Goal: Obtain resource: Obtain resource

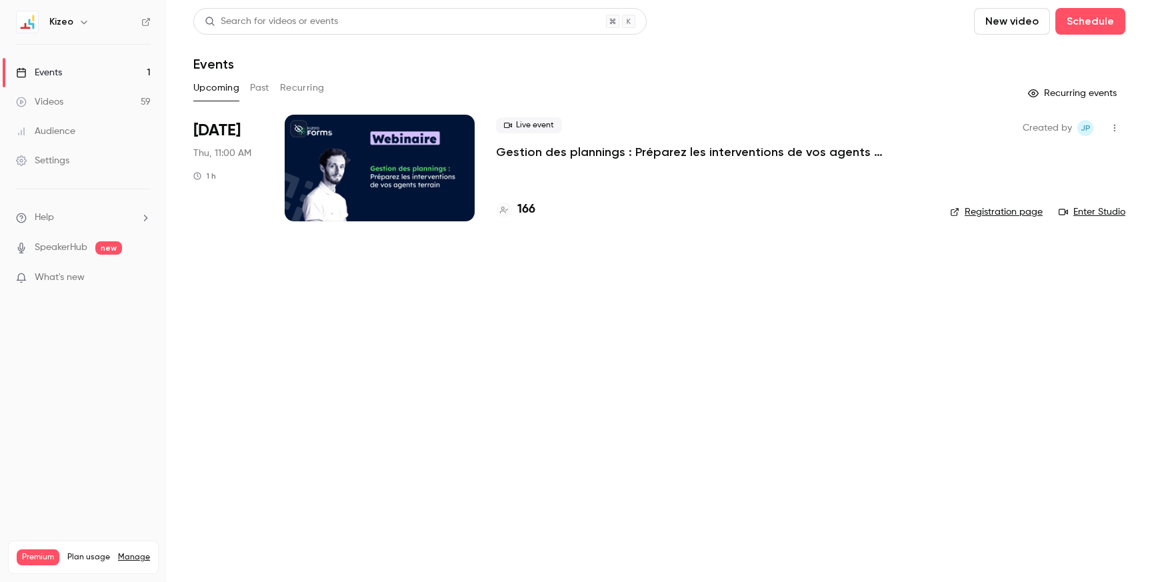
click at [48, 101] on div "Videos" at bounding box center [39, 101] width 47 height 13
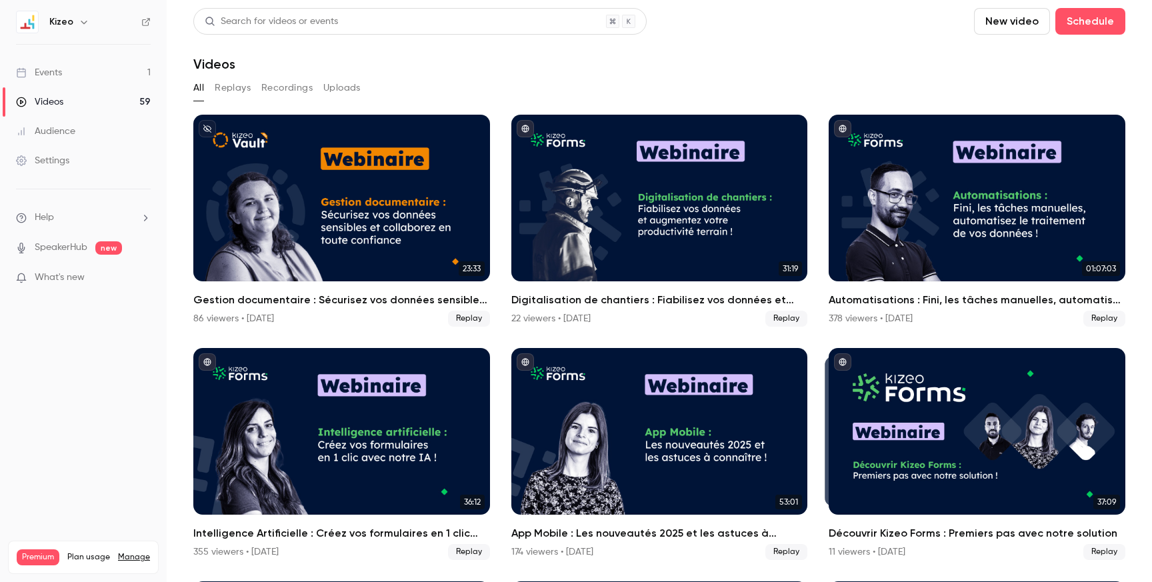
click at [277, 89] on button "Recordings" at bounding box center [286, 87] width 51 height 21
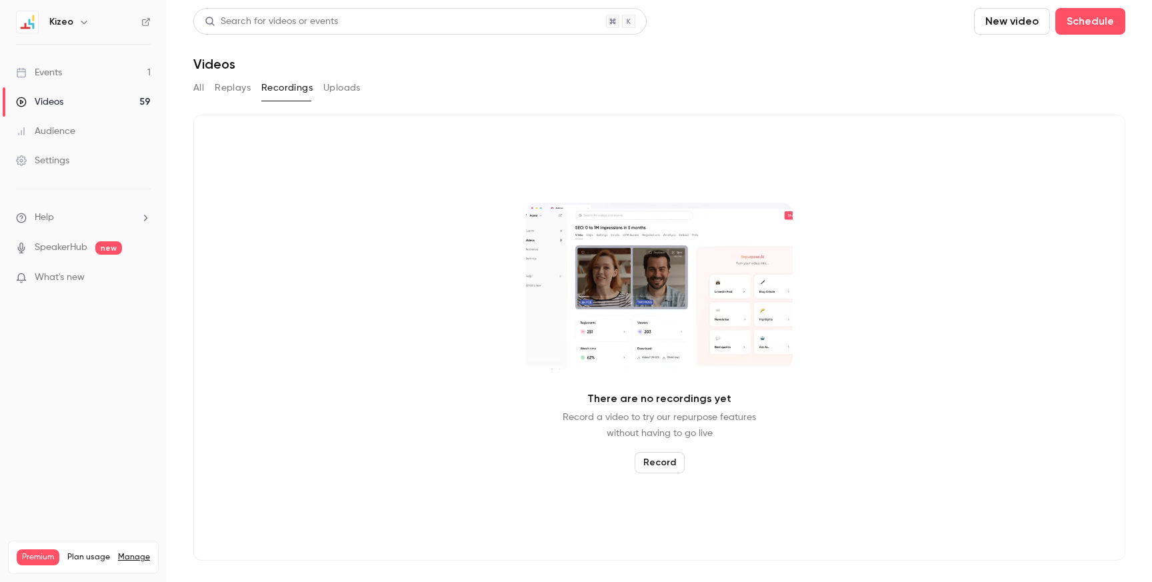
click at [232, 89] on button "Replays" at bounding box center [233, 87] width 36 height 21
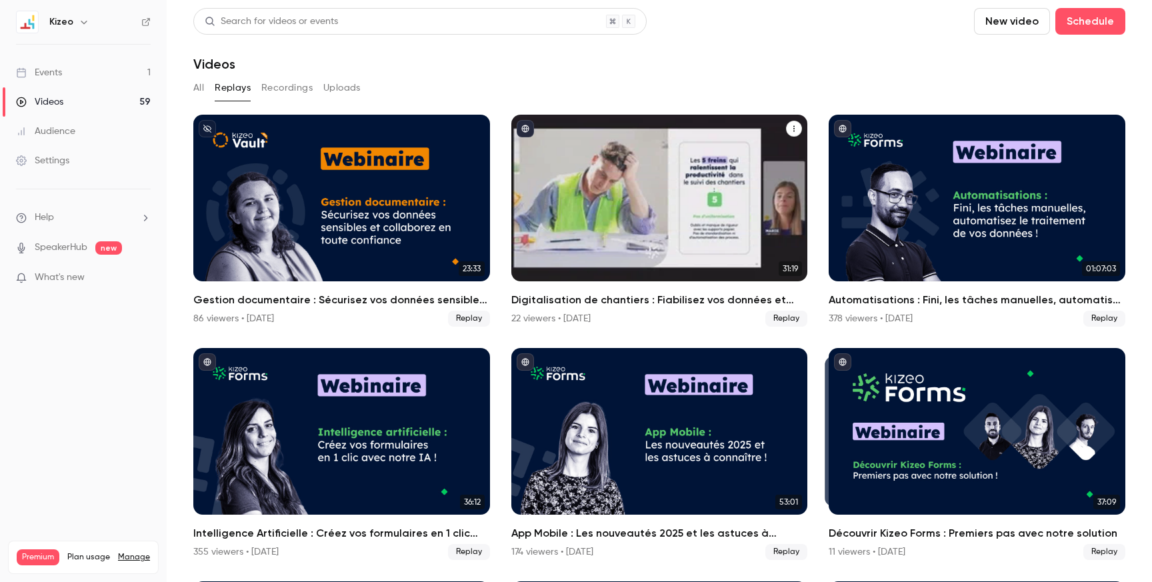
click at [571, 299] on h2 "Digitalisation de chantiers : Fiabilisez vos données et augmentez votre product…" at bounding box center [659, 300] width 297 height 16
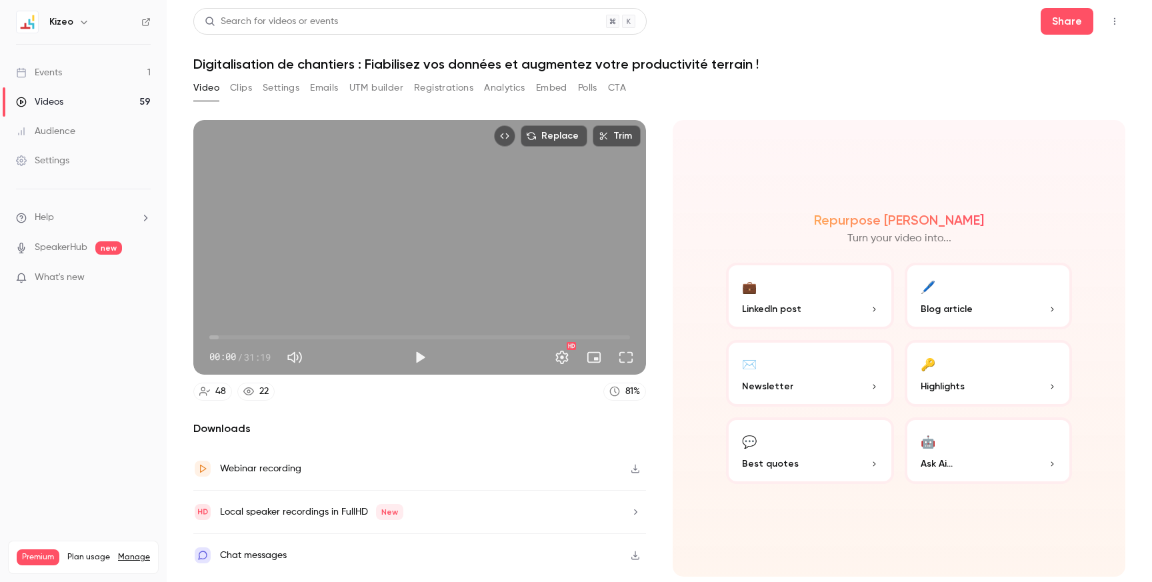
click at [445, 89] on button "Registrations" at bounding box center [443, 87] width 59 height 21
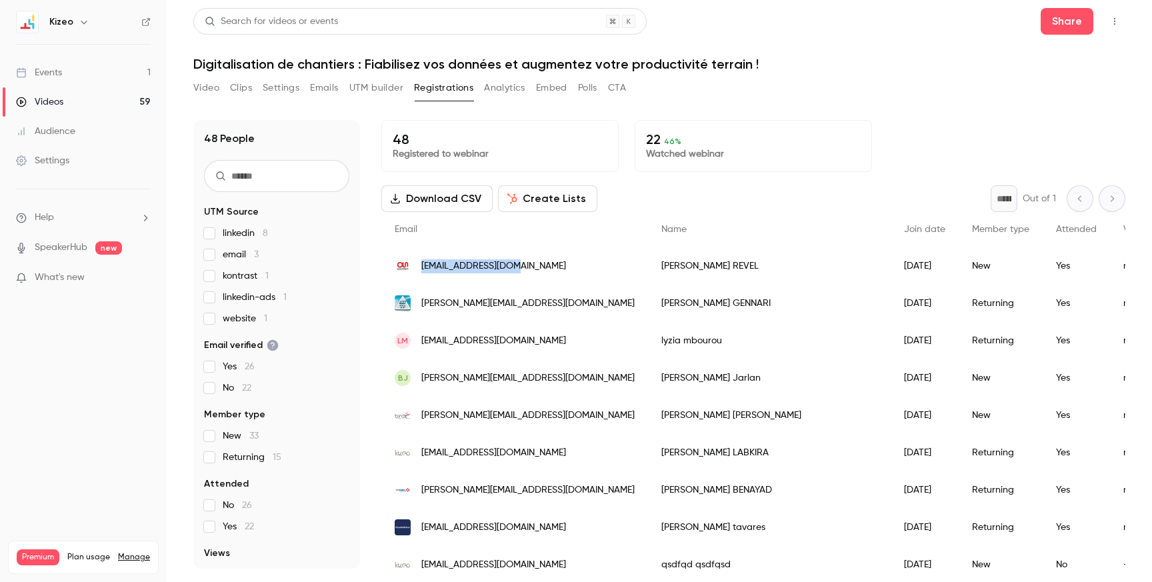
drag, startPoint x: 520, startPoint y: 265, endPoint x: 421, endPoint y: 271, distance: 99.5
click at [421, 271] on div "[EMAIL_ADDRESS][DOMAIN_NAME]" at bounding box center [514, 265] width 267 height 37
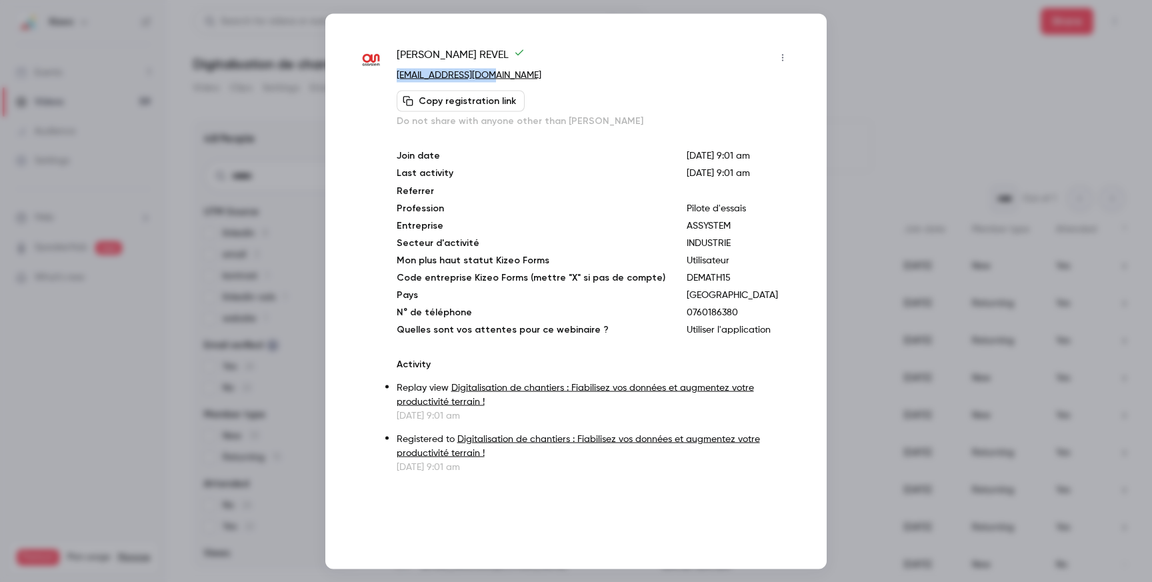
drag, startPoint x: 490, startPoint y: 76, endPoint x: 395, endPoint y: 79, distance: 94.7
click at [395, 79] on div "[PERSON_NAME] [EMAIL_ADDRESS][DOMAIN_NAME] Copy registration link Do not share …" at bounding box center [576, 260] width 435 height 427
copy link "[EMAIL_ADDRESS][DOMAIN_NAME]"
click at [840, 119] on div at bounding box center [576, 291] width 1152 height 582
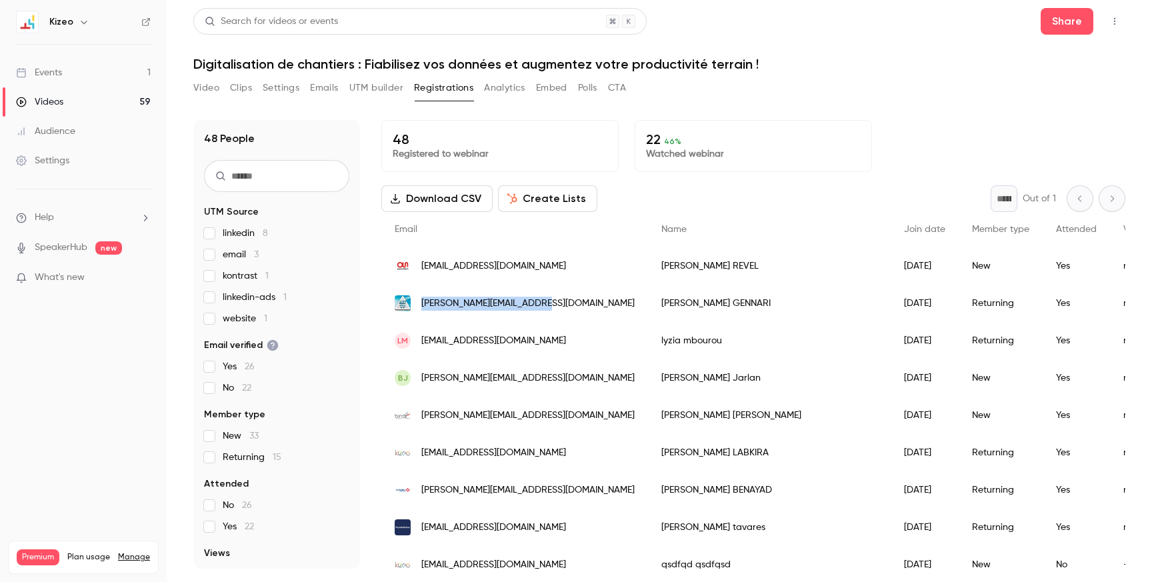
drag, startPoint x: 543, startPoint y: 301, endPoint x: 417, endPoint y: 305, distance: 125.4
click at [417, 305] on div "[PERSON_NAME][EMAIL_ADDRESS][DOMAIN_NAME]" at bounding box center [514, 303] width 267 height 37
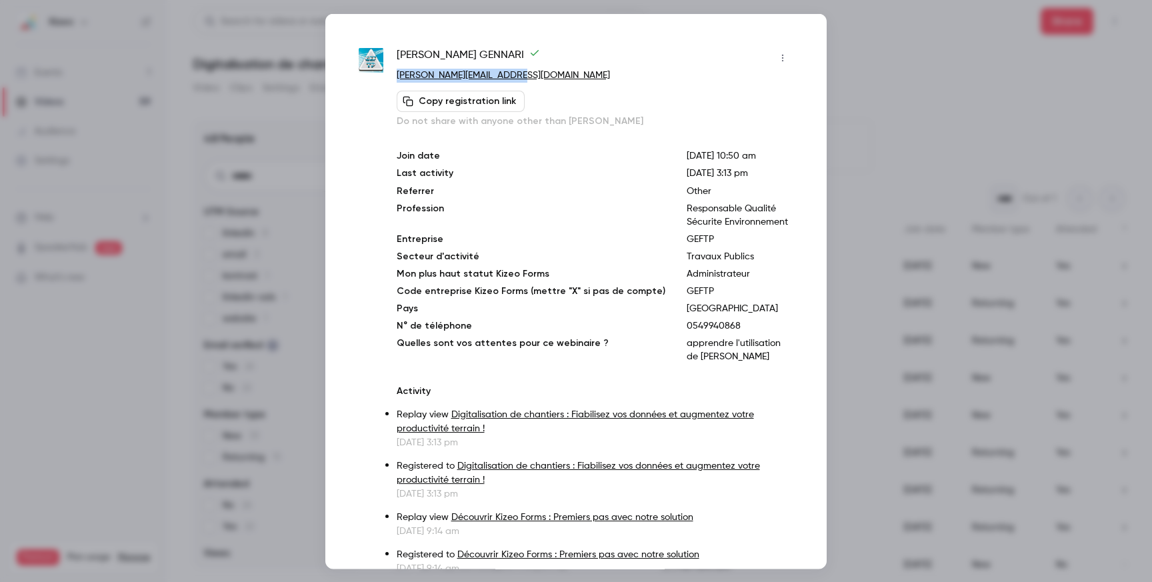
drag, startPoint x: 520, startPoint y: 71, endPoint x: 397, endPoint y: 77, distance: 122.8
click at [397, 77] on p "[PERSON_NAME][EMAIL_ADDRESS][DOMAIN_NAME]" at bounding box center [595, 75] width 397 height 14
copy link "[PERSON_NAME][EMAIL_ADDRESS][DOMAIN_NAME]"
click at [298, 37] on div at bounding box center [576, 291] width 1152 height 582
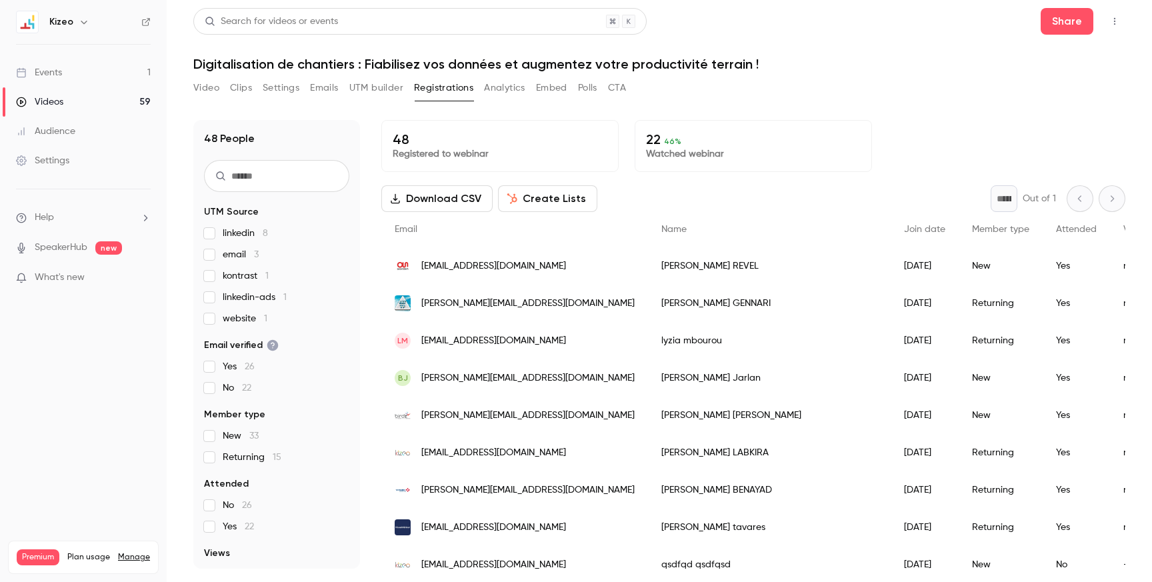
click at [584, 332] on div "lm [EMAIL_ADDRESS][DOMAIN_NAME]" at bounding box center [514, 340] width 267 height 37
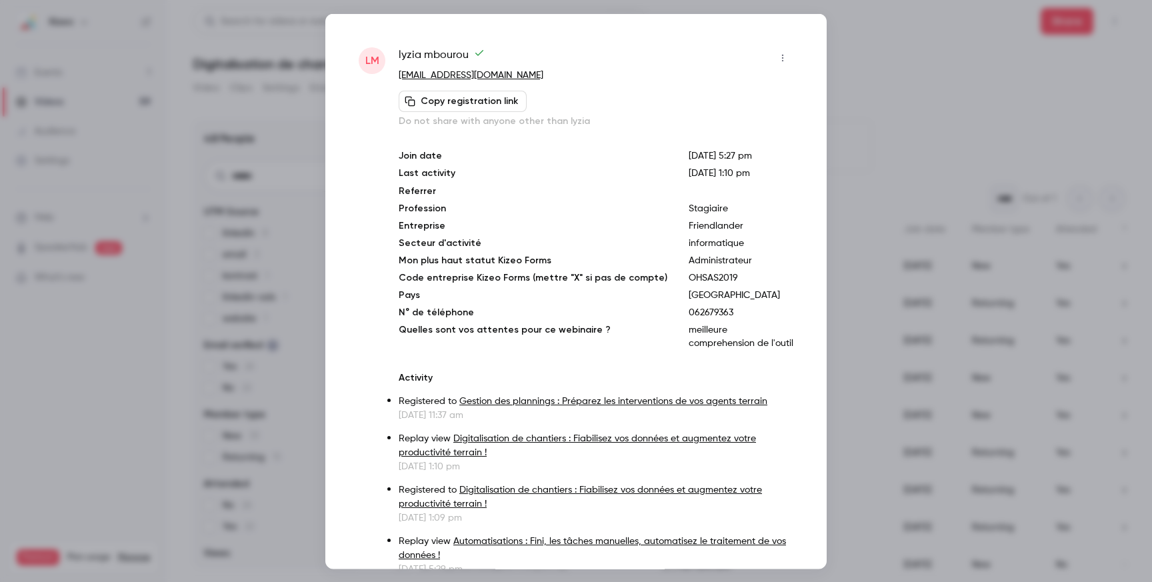
drag, startPoint x: 563, startPoint y: 73, endPoint x: 397, endPoint y: 78, distance: 166.7
click at [397, 79] on div "lm lyzia mbourou [EMAIL_ADDRESS][DOMAIN_NAME] Copy registration link Do not sha…" at bounding box center [576, 337] width 435 height 580
copy link "[EMAIL_ADDRESS][DOMAIN_NAME]"
click at [966, 74] on div at bounding box center [576, 291] width 1152 height 582
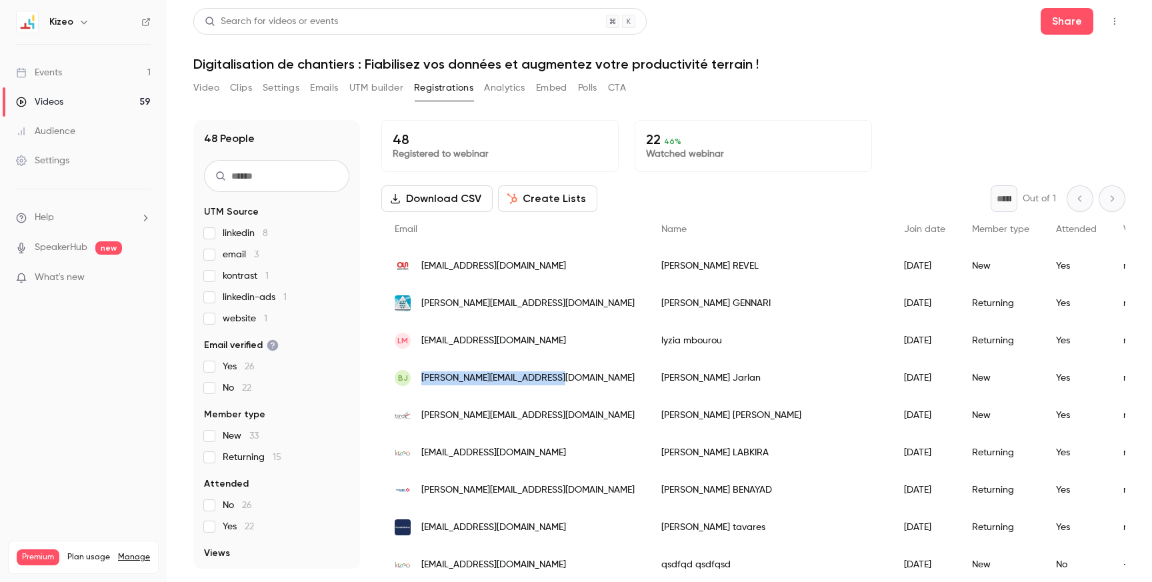
drag, startPoint x: 549, startPoint y: 378, endPoint x: 424, endPoint y: 383, distance: 125.4
click at [424, 383] on div "[PERSON_NAME] [PERSON_NAME][EMAIL_ADDRESS][DOMAIN_NAME]" at bounding box center [514, 377] width 267 height 37
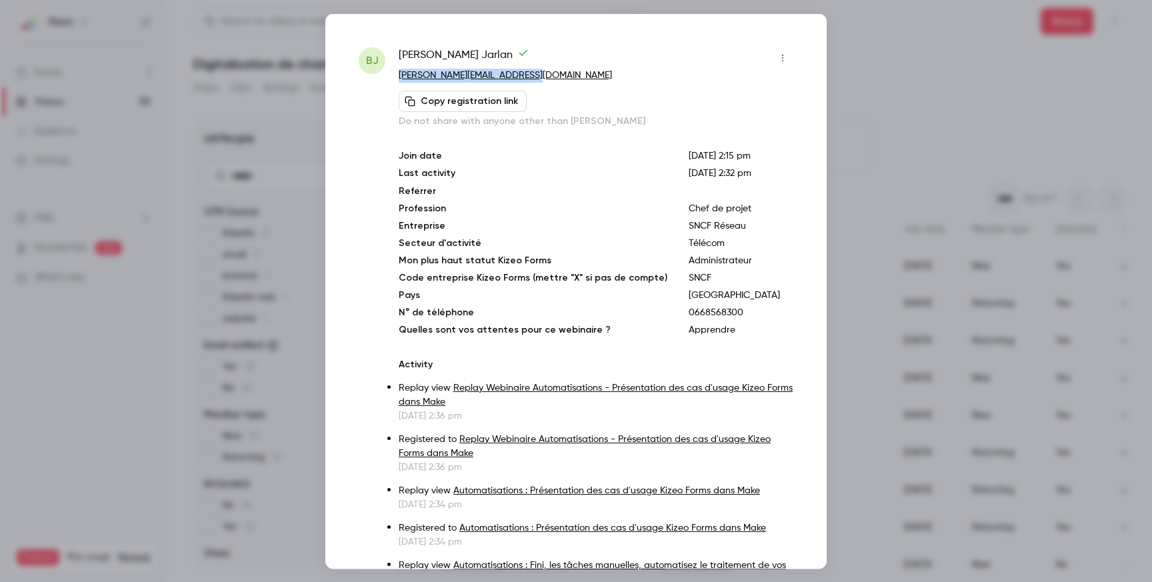
drag, startPoint x: 525, startPoint y: 75, endPoint x: 401, endPoint y: 79, distance: 124.7
click at [401, 79] on p "[PERSON_NAME][EMAIL_ADDRESS][DOMAIN_NAME]" at bounding box center [596, 75] width 395 height 14
copy link "[PERSON_NAME][EMAIL_ADDRESS][DOMAIN_NAME]"
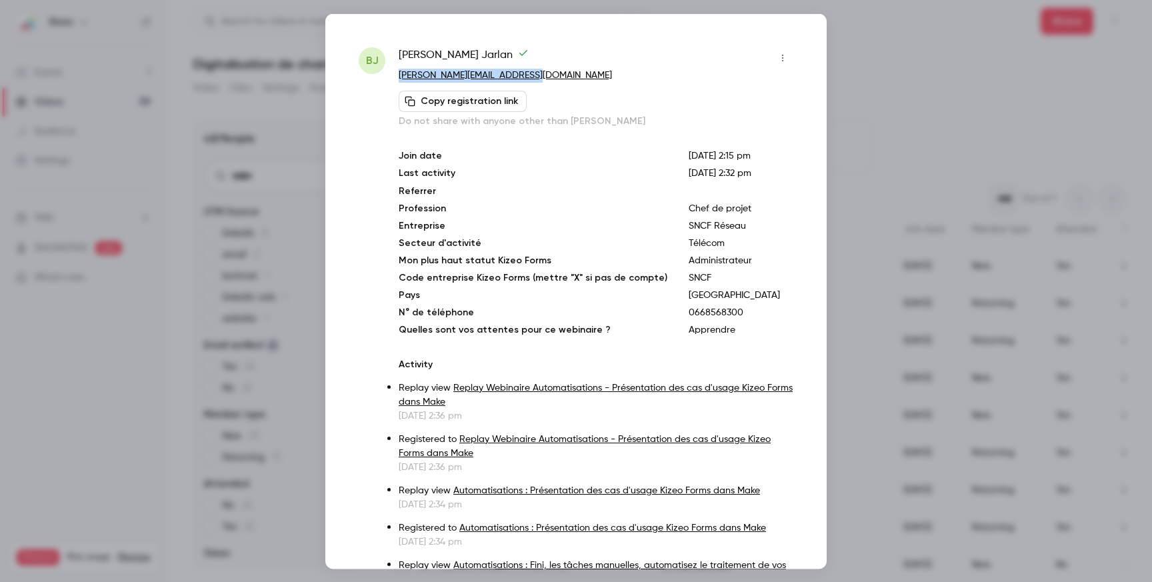
click at [933, 97] on div at bounding box center [576, 291] width 1152 height 582
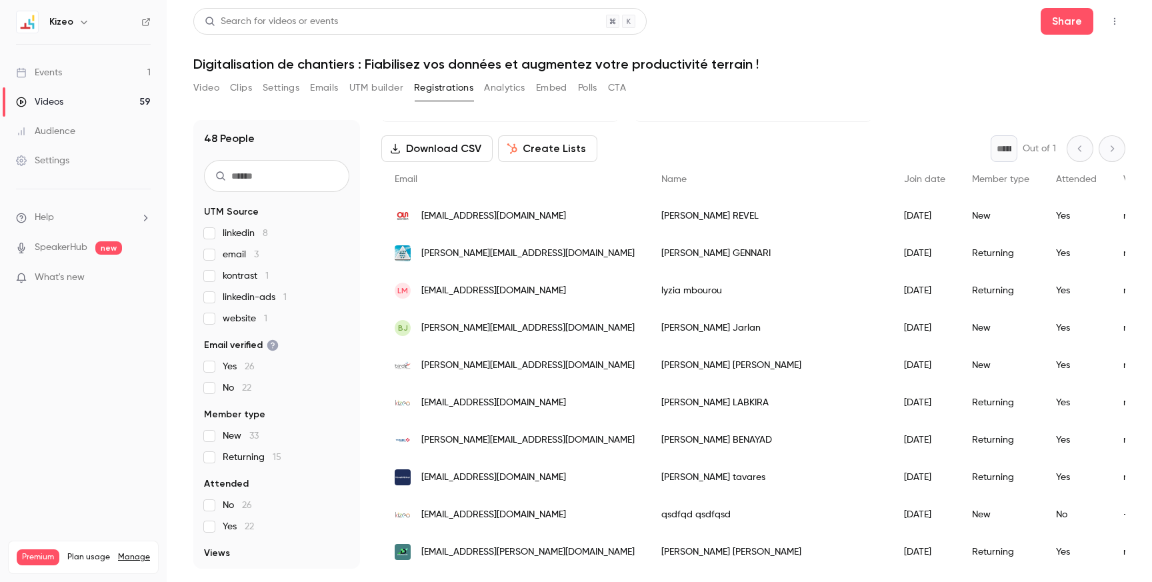
scroll to position [99, 0]
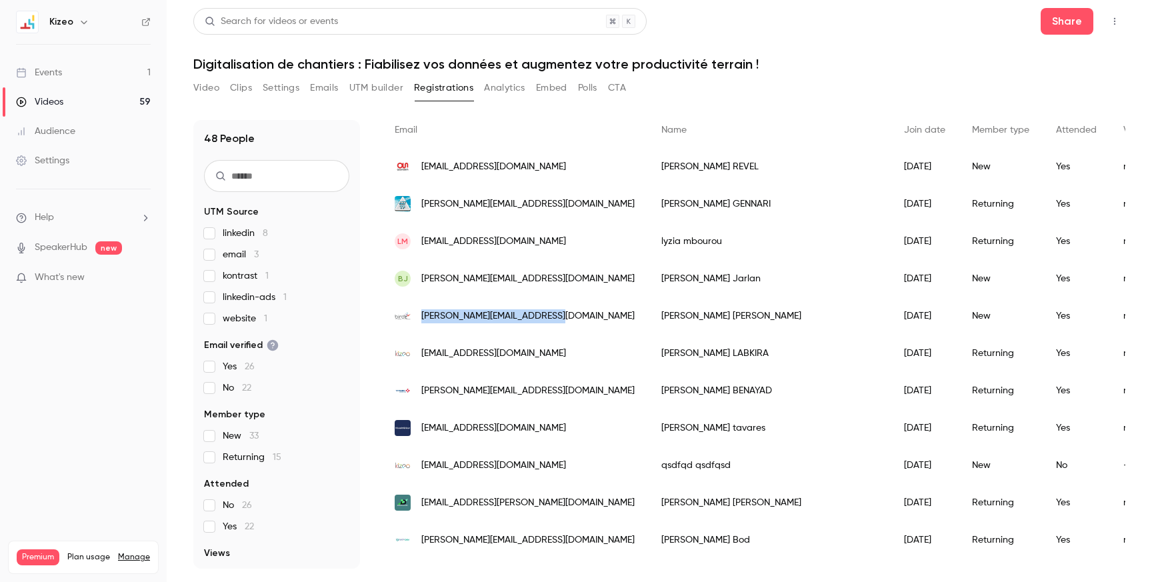
drag, startPoint x: 553, startPoint y: 316, endPoint x: 423, endPoint y: 321, distance: 129.4
click at [423, 321] on div "[PERSON_NAME][EMAIL_ADDRESS][DOMAIN_NAME]" at bounding box center [514, 315] width 267 height 37
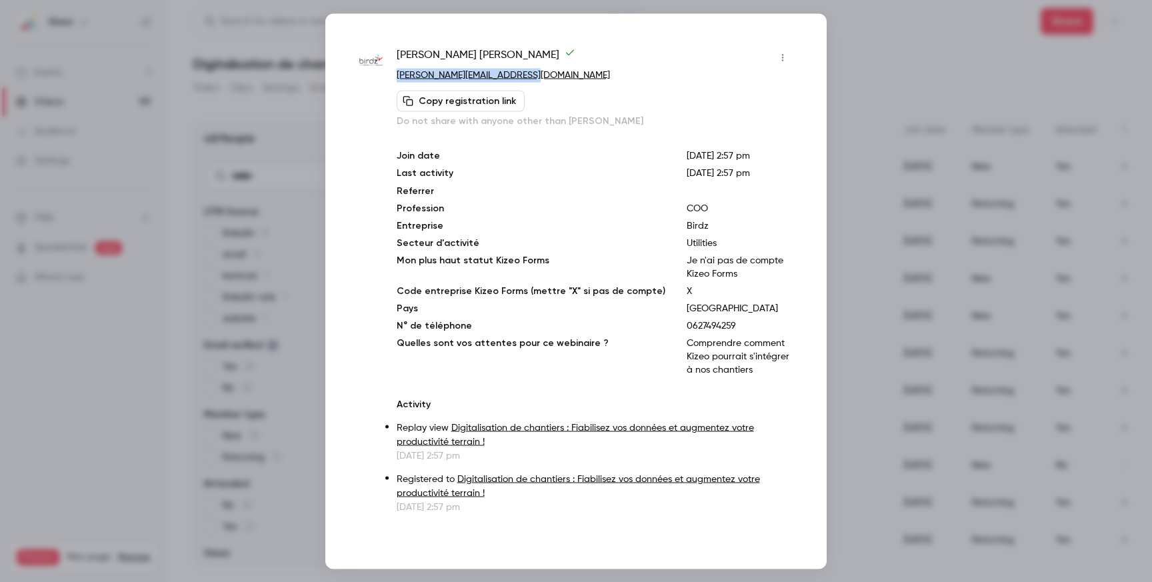
drag, startPoint x: 527, startPoint y: 70, endPoint x: 396, endPoint y: 79, distance: 131.0
click at [397, 79] on p "[PERSON_NAME][EMAIL_ADDRESS][DOMAIN_NAME]" at bounding box center [595, 75] width 397 height 14
copy link "[PERSON_NAME][EMAIL_ADDRESS][DOMAIN_NAME]"
click at [840, 95] on div at bounding box center [576, 291] width 1152 height 582
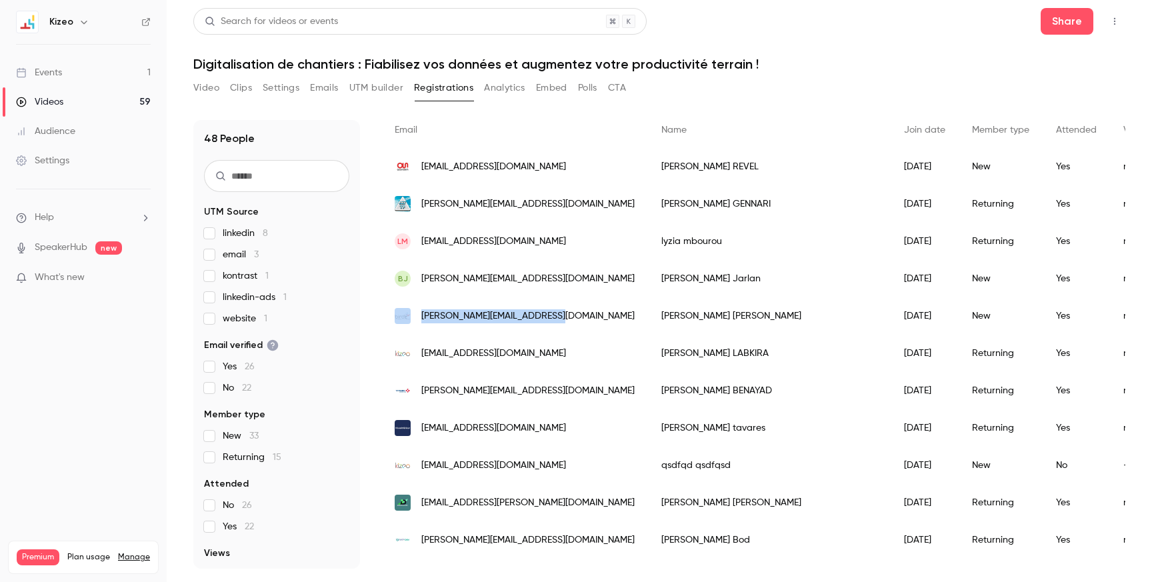
drag, startPoint x: 546, startPoint y: 316, endPoint x: 412, endPoint y: 321, distance: 134.1
click at [412, 321] on div "[PERSON_NAME][EMAIL_ADDRESS][DOMAIN_NAME]" at bounding box center [514, 315] width 267 height 37
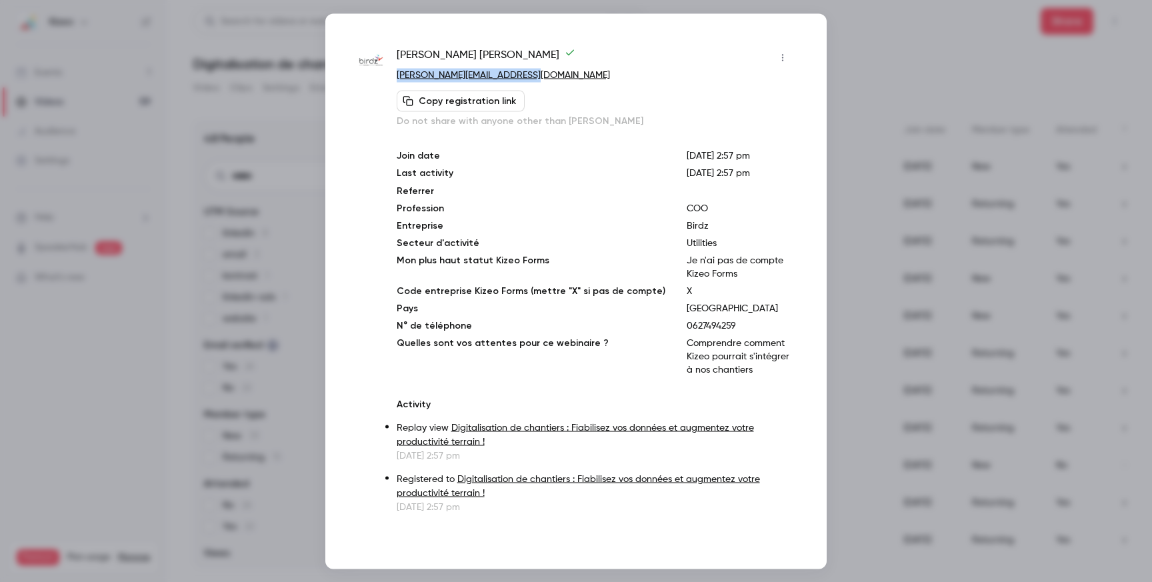
copy link "[PERSON_NAME][EMAIL_ADDRESS][DOMAIN_NAME]"
click at [833, 85] on div at bounding box center [576, 291] width 1152 height 582
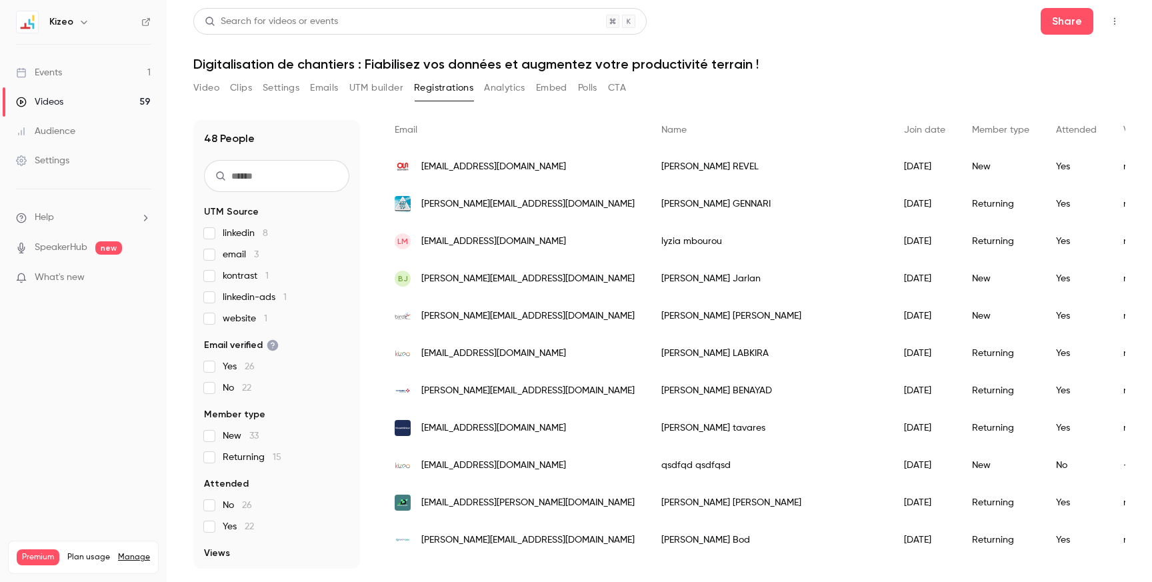
drag, startPoint x: 647, startPoint y: 394, endPoint x: 420, endPoint y: 391, distance: 227.3
click at [420, 391] on div "[PERSON_NAME][EMAIL_ADDRESS][DOMAIN_NAME]" at bounding box center [514, 390] width 267 height 37
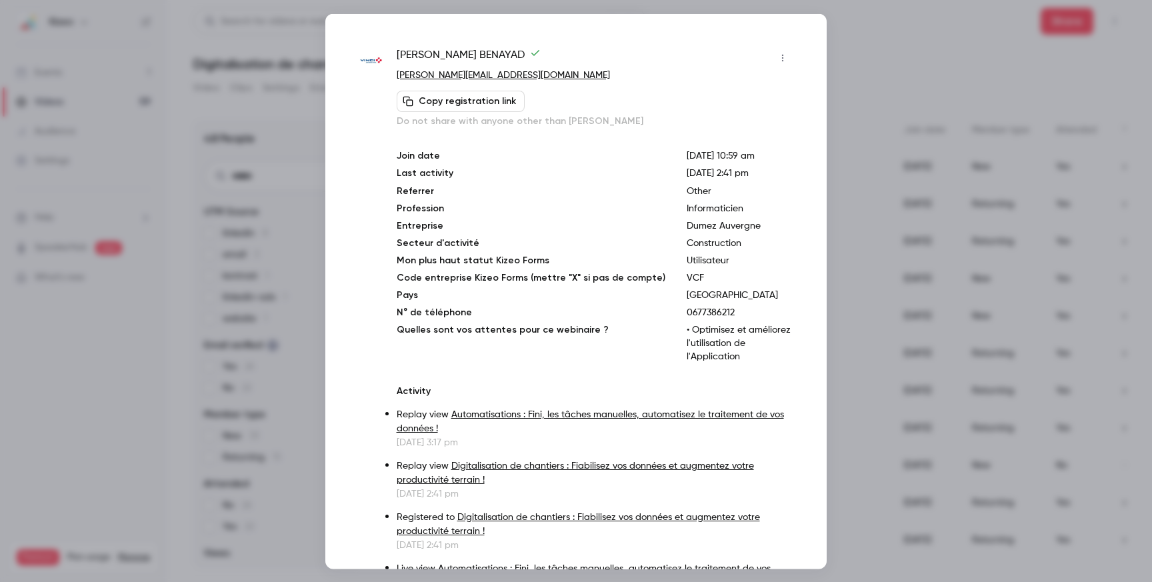
copy span "[PERSON_NAME][EMAIL_ADDRESS][DOMAIN_NAME]"
click at [900, 57] on div at bounding box center [576, 291] width 1152 height 582
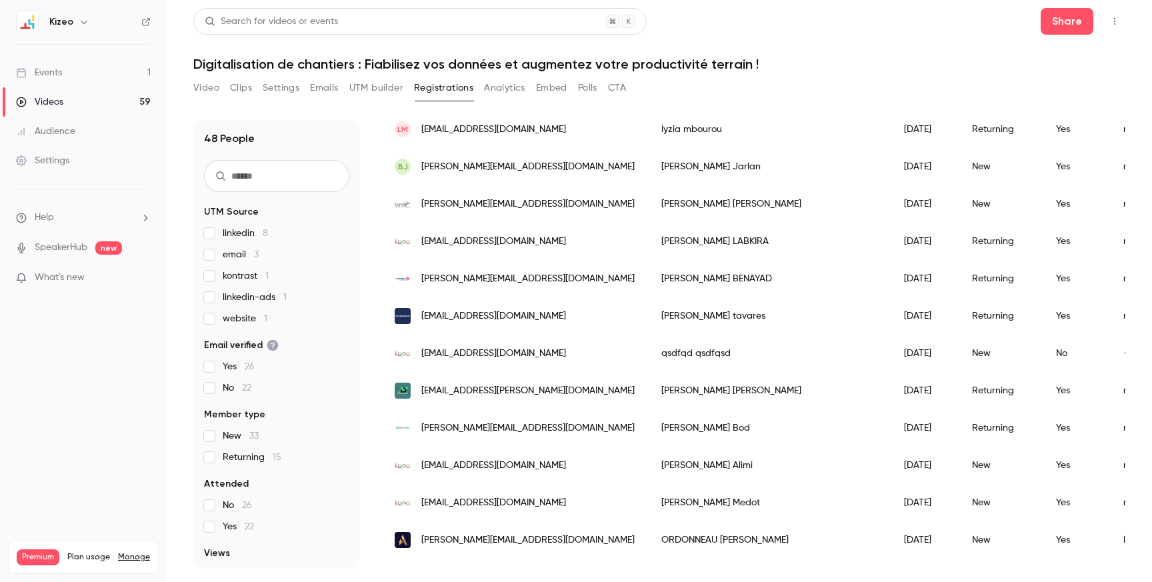
scroll to position [215, 0]
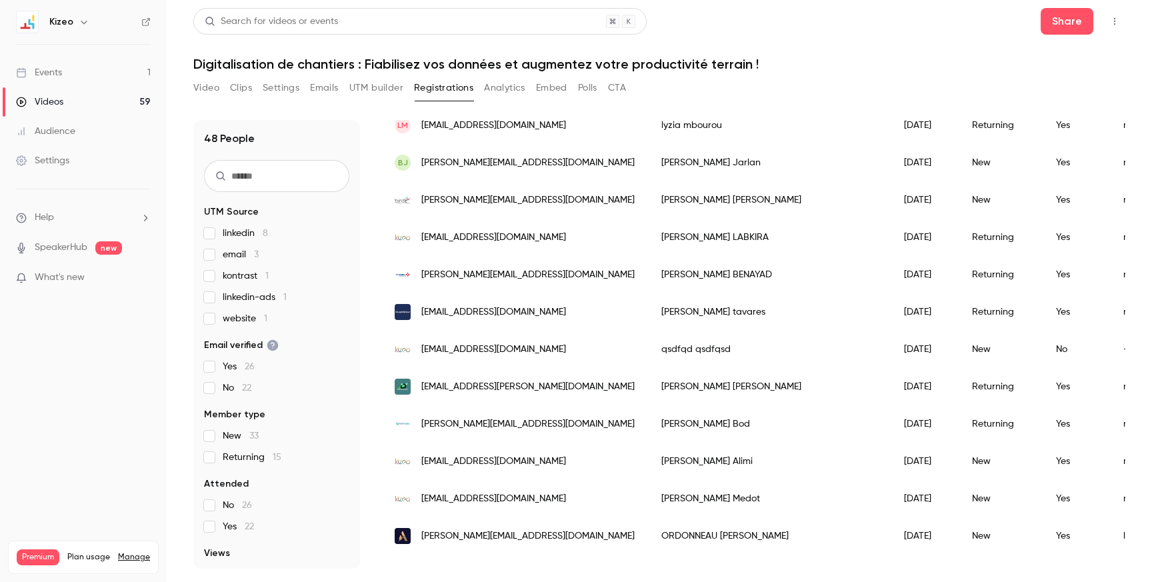
drag, startPoint x: 568, startPoint y: 314, endPoint x: 433, endPoint y: 303, distance: 135.1
click at [433, 303] on div "[EMAIL_ADDRESS][DOMAIN_NAME]" at bounding box center [514, 311] width 267 height 37
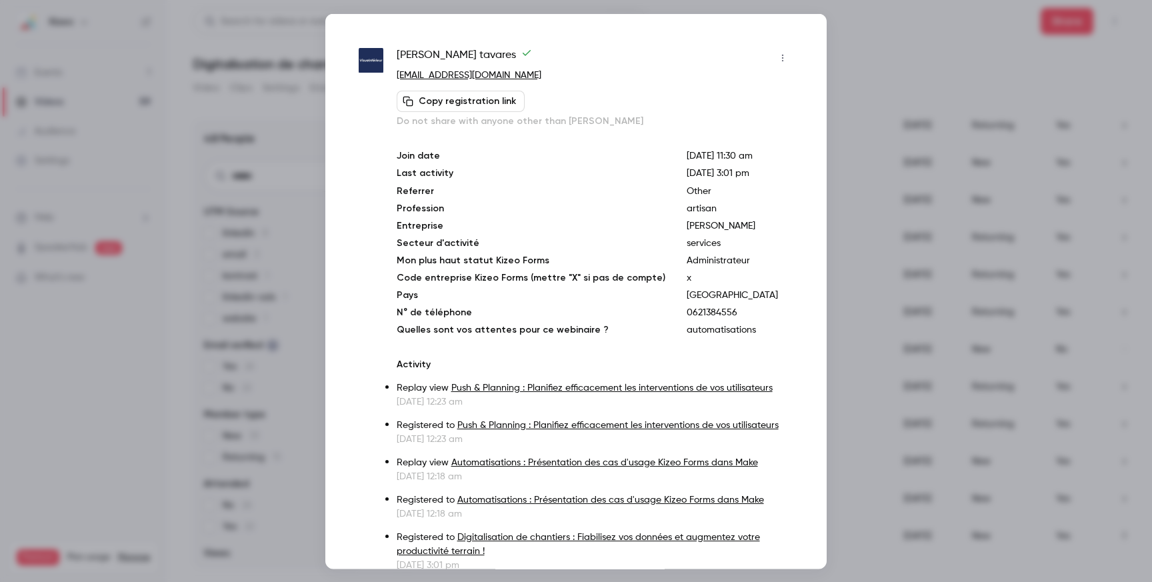
drag, startPoint x: 542, startPoint y: 78, endPoint x: 398, endPoint y: 74, distance: 144.0
click at [397, 74] on p "[EMAIL_ADDRESS][DOMAIN_NAME]" at bounding box center [595, 75] width 397 height 14
copy link "[EMAIL_ADDRESS][DOMAIN_NAME]"
click at [909, 61] on div at bounding box center [576, 291] width 1152 height 582
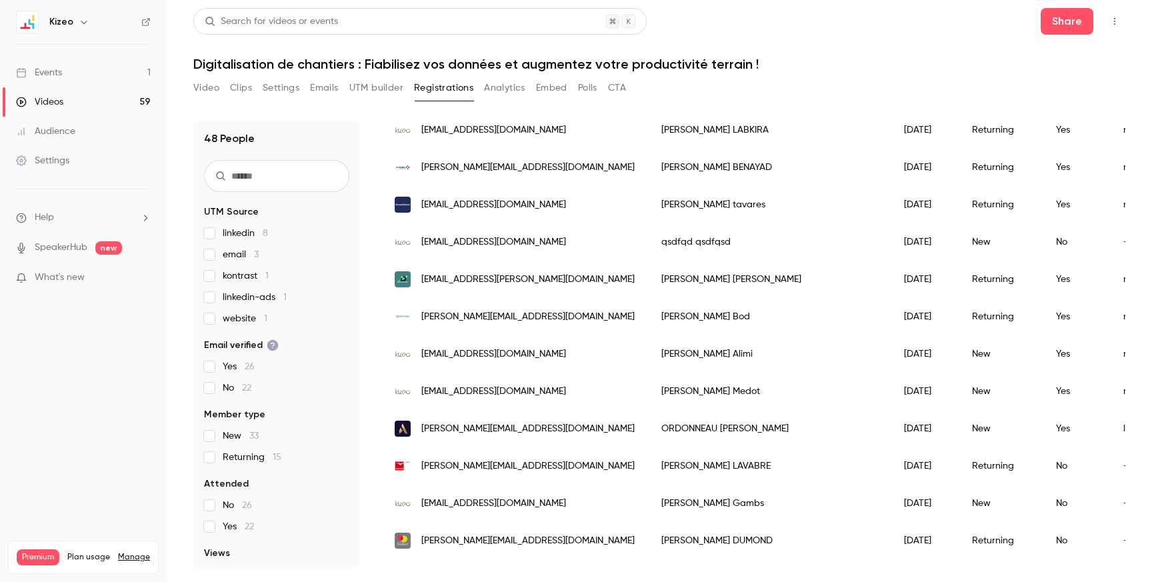
scroll to position [329, 0]
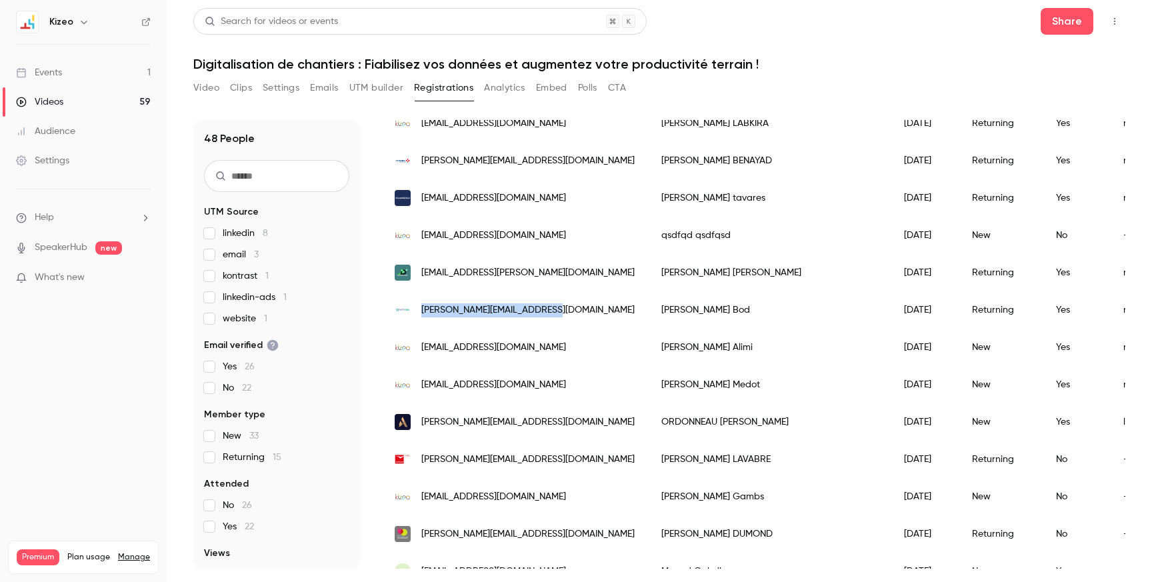
drag, startPoint x: 571, startPoint y: 311, endPoint x: 420, endPoint y: 313, distance: 151.3
click at [420, 313] on div "[PERSON_NAME][EMAIL_ADDRESS][DOMAIN_NAME]" at bounding box center [514, 309] width 267 height 37
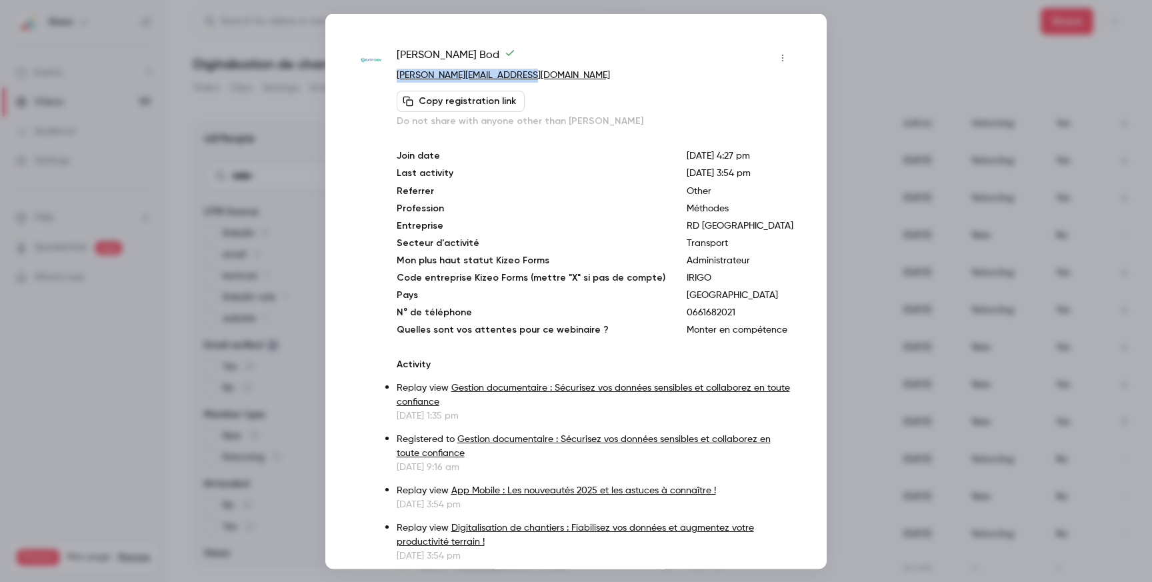
drag, startPoint x: 531, startPoint y: 74, endPoint x: 395, endPoint y: 81, distance: 136.8
click at [897, 61] on div at bounding box center [576, 291] width 1152 height 582
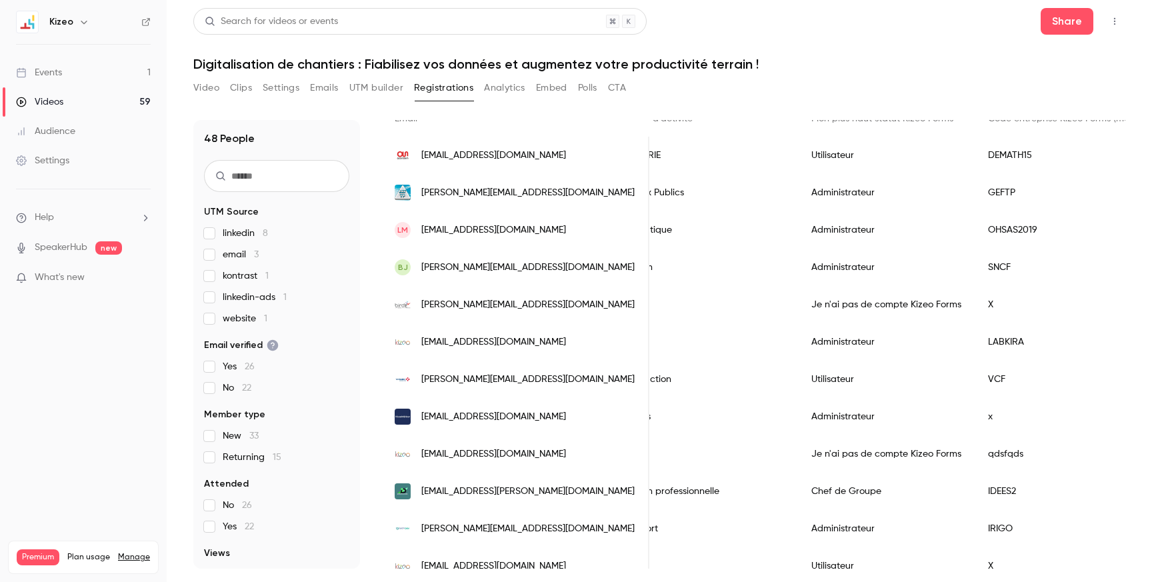
scroll to position [0, 0]
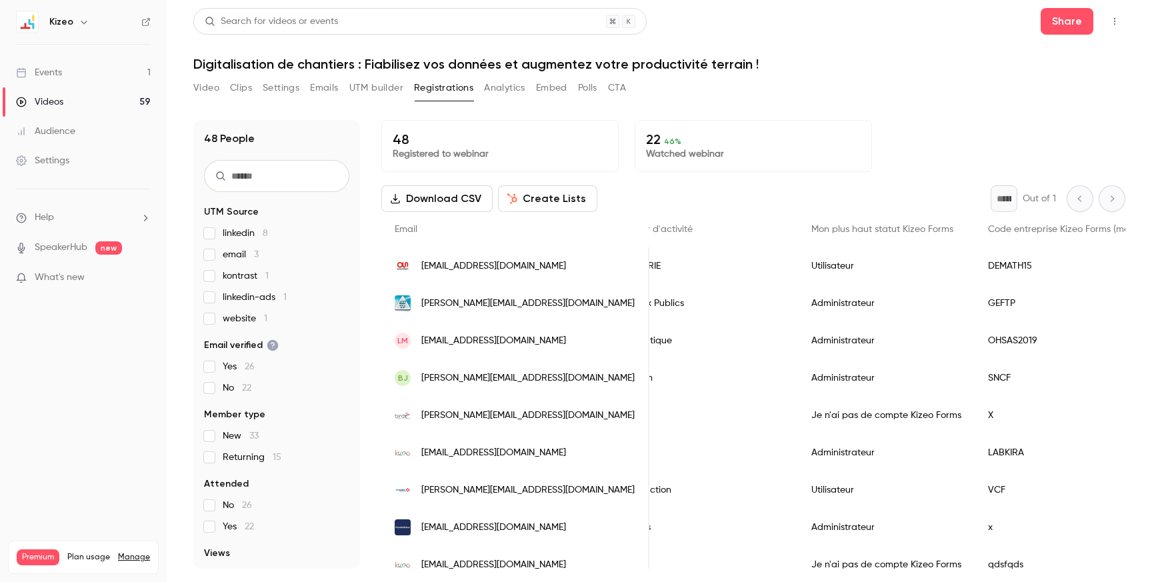
click at [859, 231] on span "Mon plus haut statut Kizeo Forms" at bounding box center [882, 229] width 142 height 9
click at [428, 196] on button "Download CSV" at bounding box center [436, 198] width 111 height 27
